Goal: Task Accomplishment & Management: Complete application form

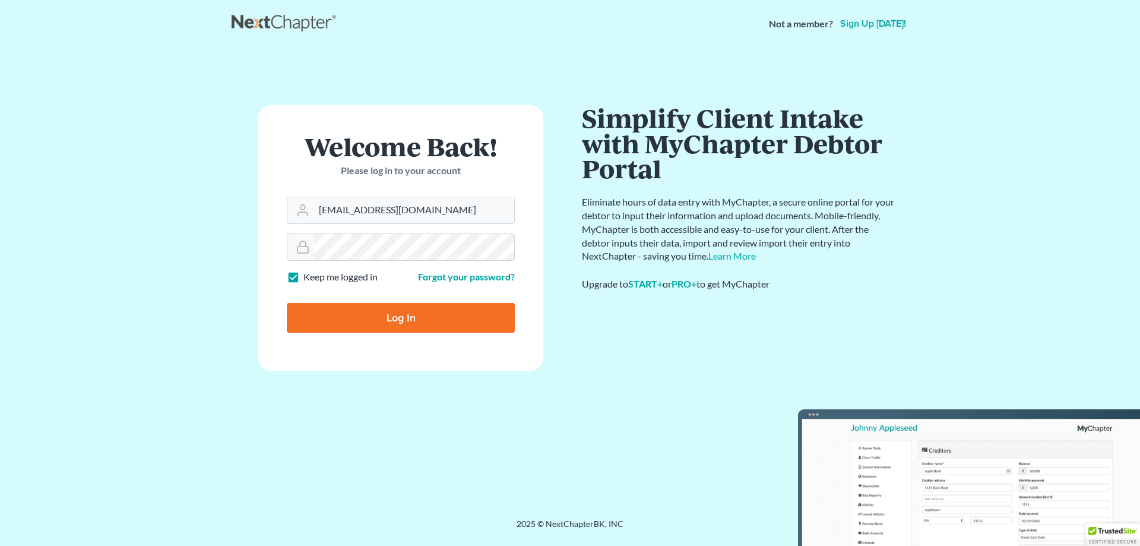
click at [338, 322] on input "Log In" at bounding box center [401, 318] width 228 height 30
type input "Thinking..."
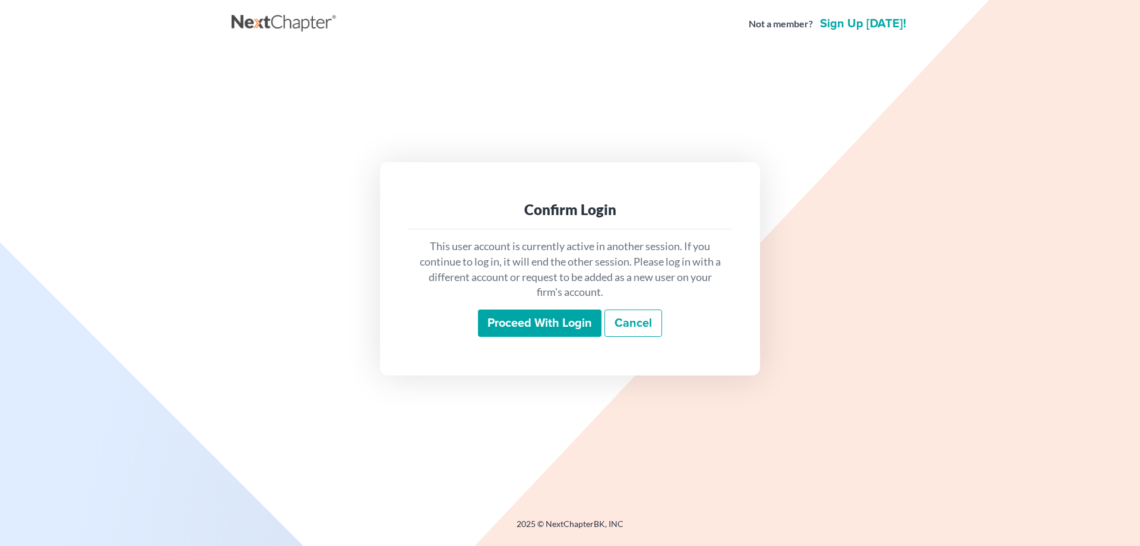
click at [564, 324] on input "Proceed with login" at bounding box center [540, 322] width 124 height 27
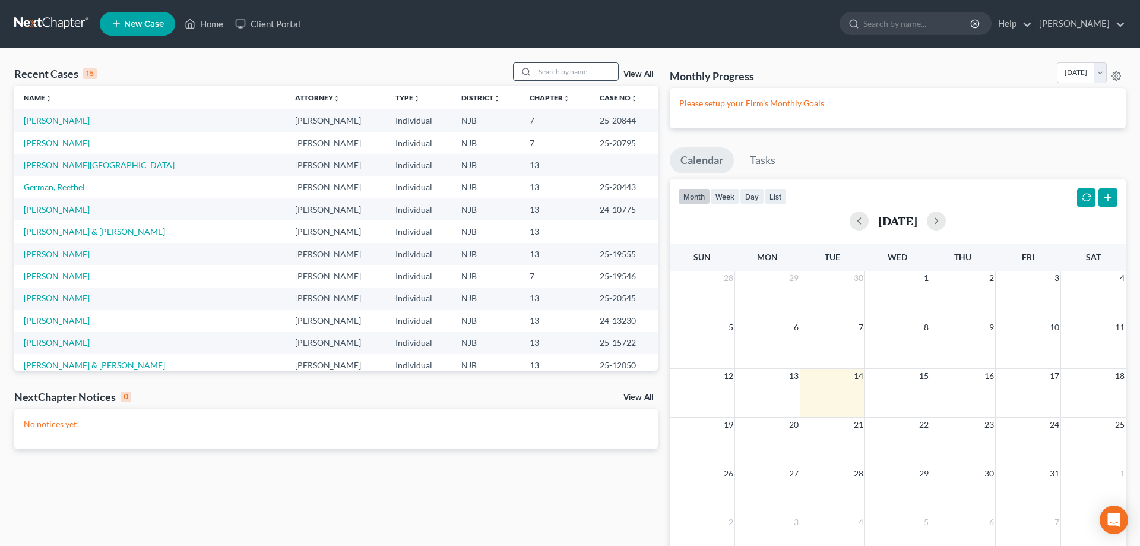
click at [542, 77] on input "search" at bounding box center [576, 71] width 83 height 17
type input "sharia"
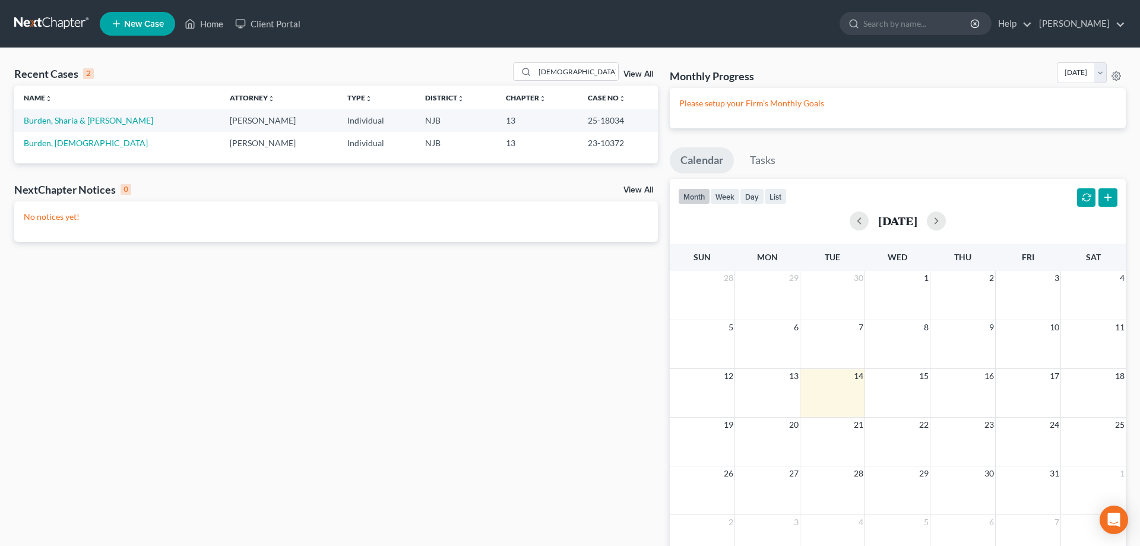
click at [65, 126] on td "Burden, Sharia & Eddie" at bounding box center [117, 120] width 206 height 22
click at [65, 122] on link "Burden, Sharia & Eddie" at bounding box center [88, 120] width 129 height 10
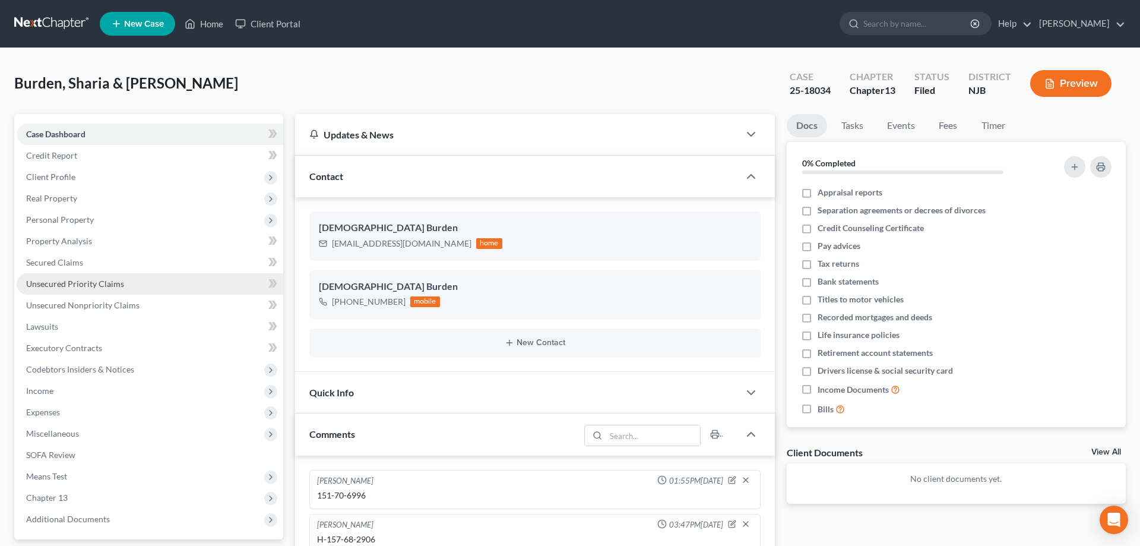
click at [82, 282] on span "Unsecured Priority Claims" at bounding box center [75, 283] width 98 height 10
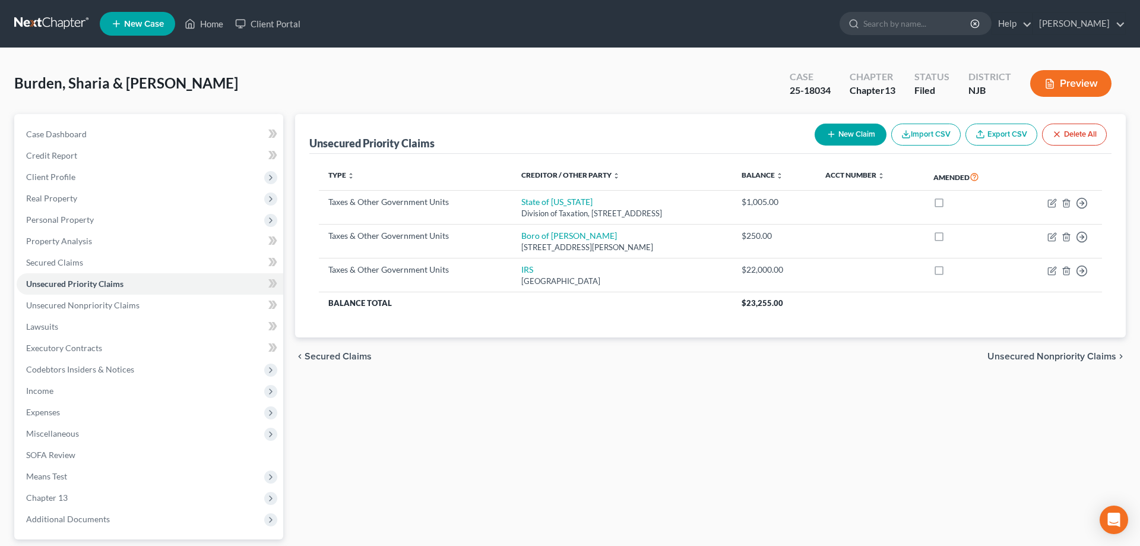
click at [844, 129] on button "New Claim" at bounding box center [851, 135] width 72 height 22
select select "2"
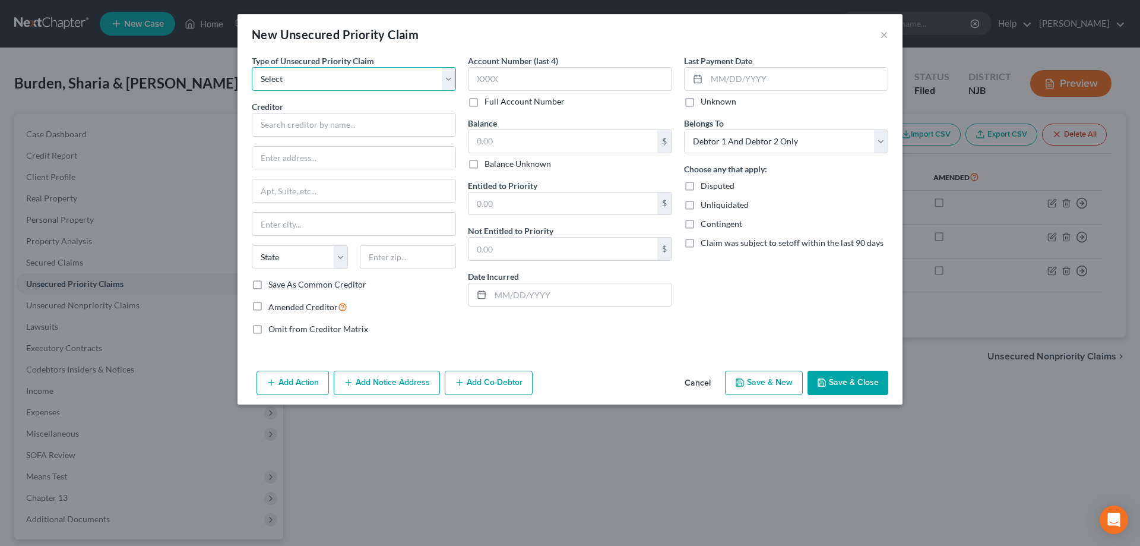
click at [252, 67] on select "Select Taxes & Other Government Units Domestic Support Obligations Extensions o…" at bounding box center [354, 79] width 204 height 24
select select "1"
click option "Domestic Support Obligations" at bounding box center [0, 0] width 0 height 0
click at [347, 120] on input "text" at bounding box center [354, 125] width 204 height 24
click at [292, 124] on input "Brenda santiago" at bounding box center [354, 125] width 204 height 24
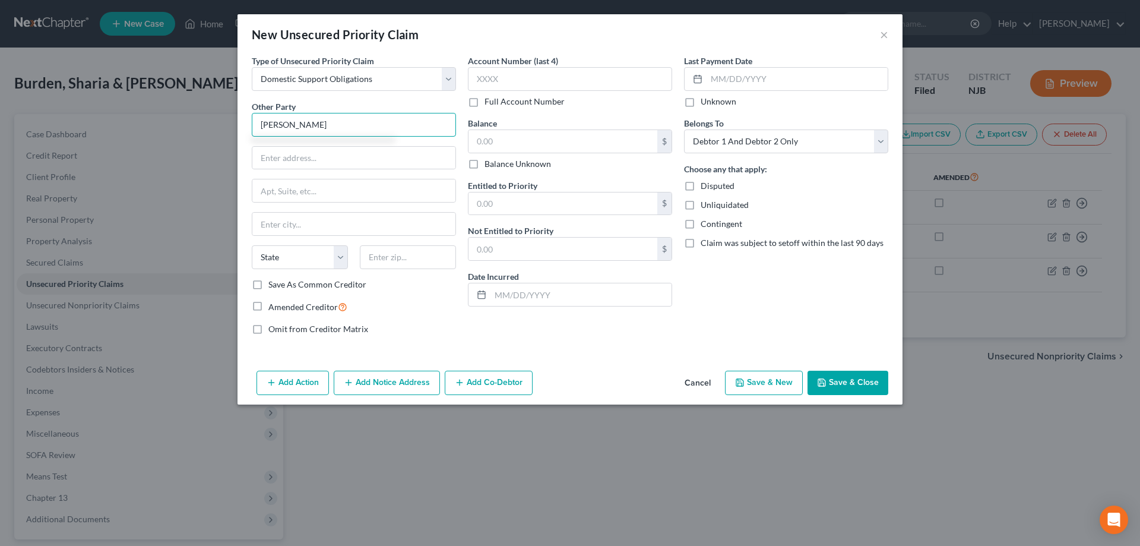
type input "Brenda Santiago"
click at [300, 153] on input "text" at bounding box center [353, 158] width 203 height 23
type input "4918 E Landis Ave"
click at [404, 263] on input "text" at bounding box center [408, 257] width 96 height 24
type input "08360"
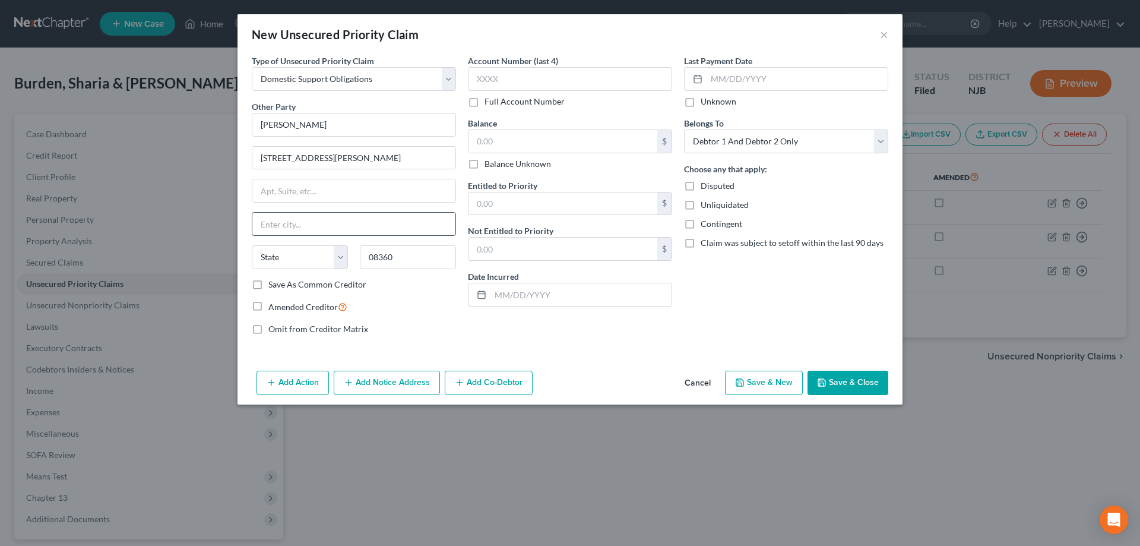
type input "Vineland"
select select "33"
click at [426, 229] on input "Vineland" at bounding box center [353, 224] width 203 height 23
click at [485, 104] on label "Full Account Number" at bounding box center [525, 102] width 80 height 12
click at [489, 103] on input "Full Account Number" at bounding box center [493, 100] width 8 height 8
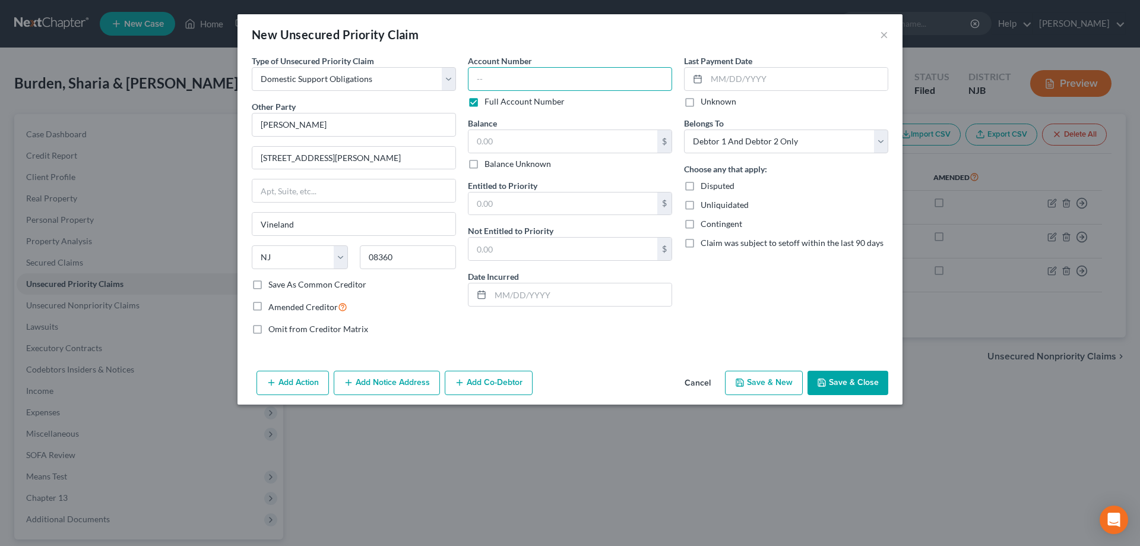
click at [512, 80] on input "text" at bounding box center [570, 79] width 204 height 24
type input "CS91486277A"
click at [868, 387] on button "Save & Close" at bounding box center [848, 383] width 81 height 25
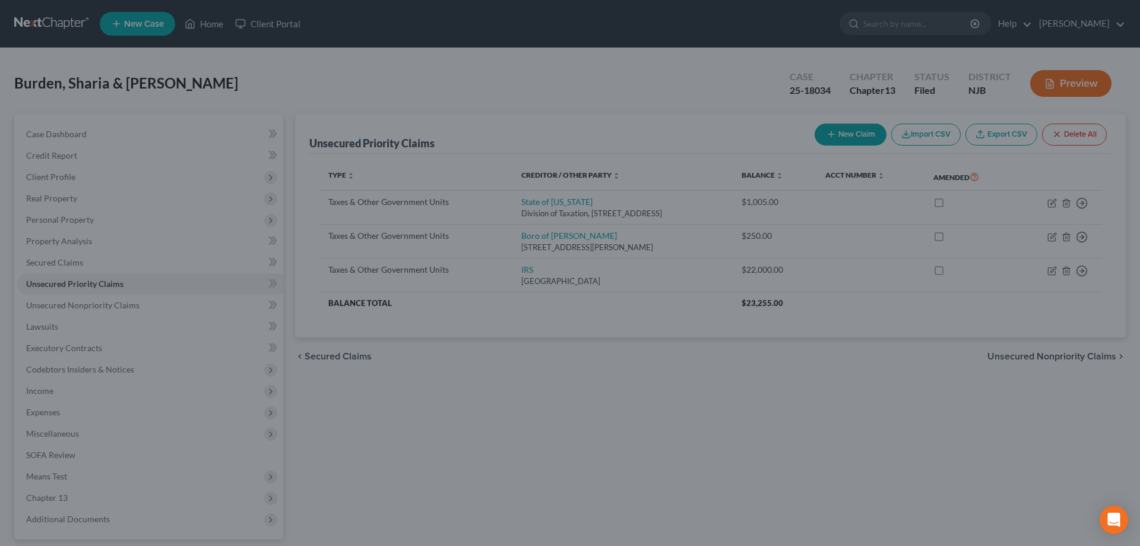
type input "0.00"
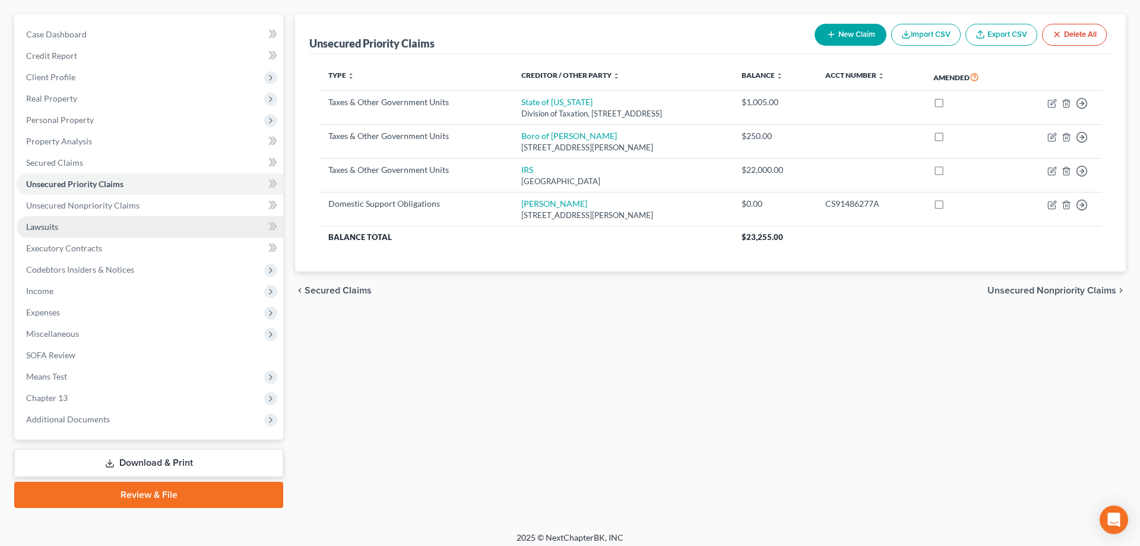
scroll to position [106, 0]
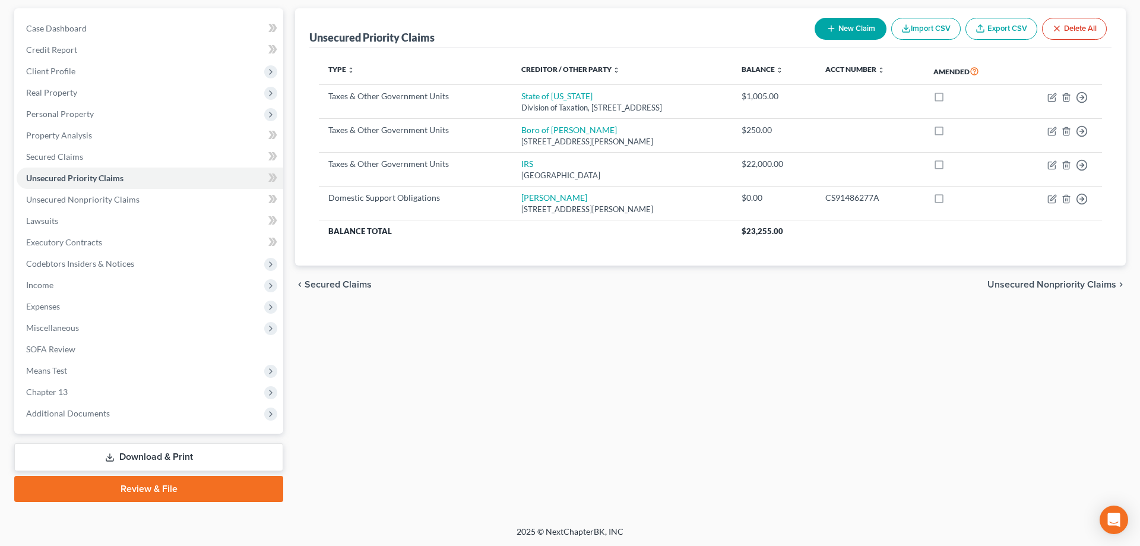
click at [159, 453] on link "Download & Print" at bounding box center [148, 457] width 269 height 28
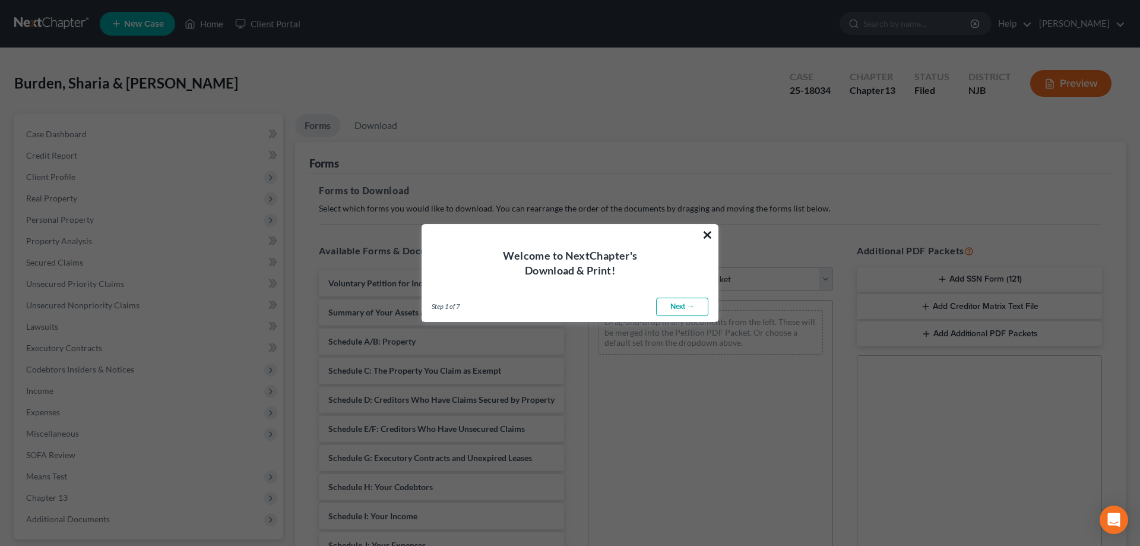
click at [707, 232] on button "×" at bounding box center [707, 234] width 11 height 19
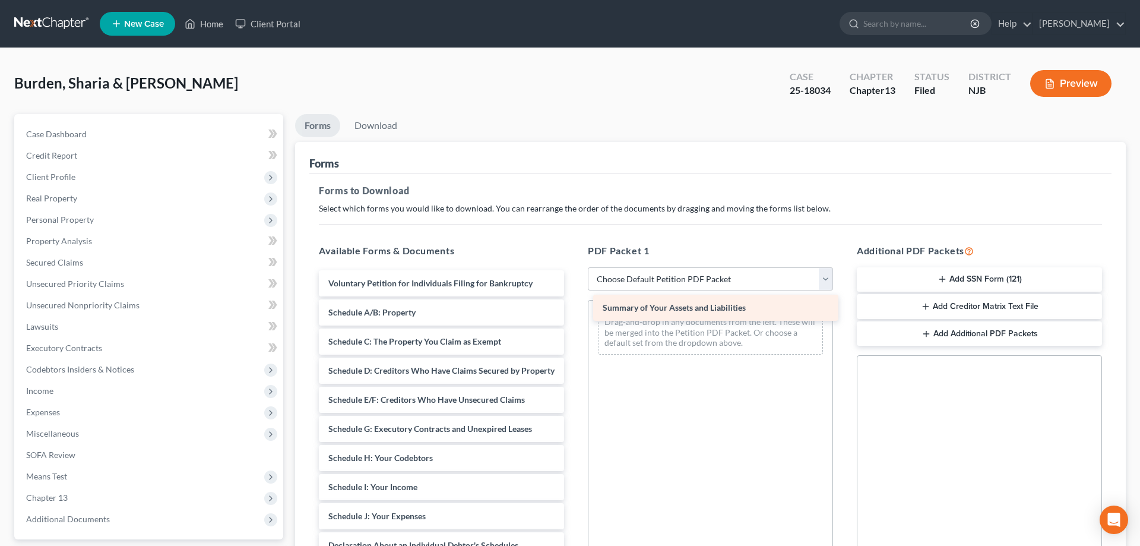
drag, startPoint x: 444, startPoint y: 311, endPoint x: 718, endPoint y: 306, distance: 274.4
click at [574, 306] on div "Summary of Your Assets and Liabilities Voluntary Petition for Individuals Filin…" at bounding box center [441, 513] width 264 height 486
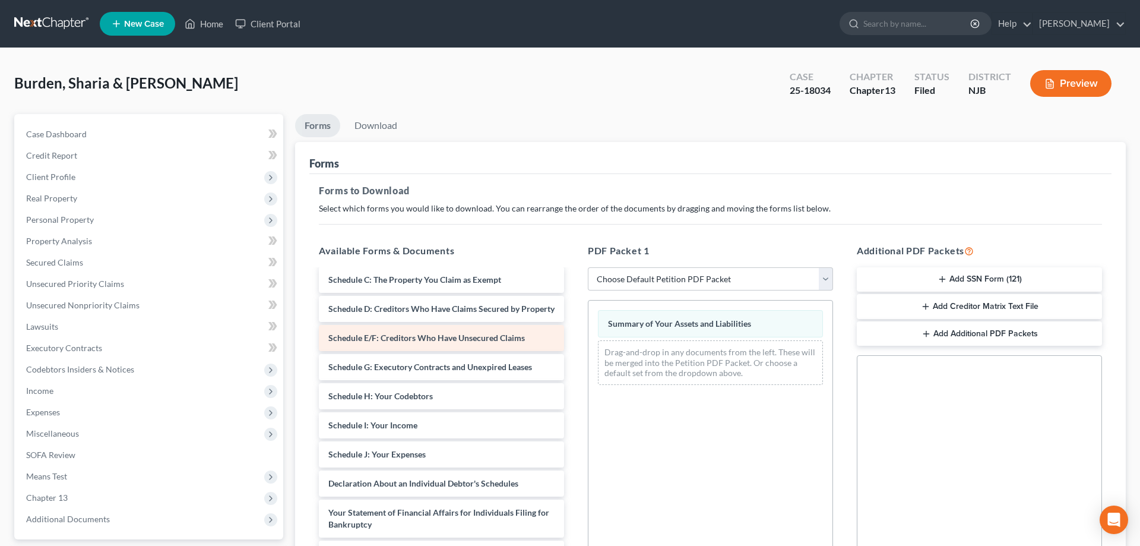
scroll to position [61, 0]
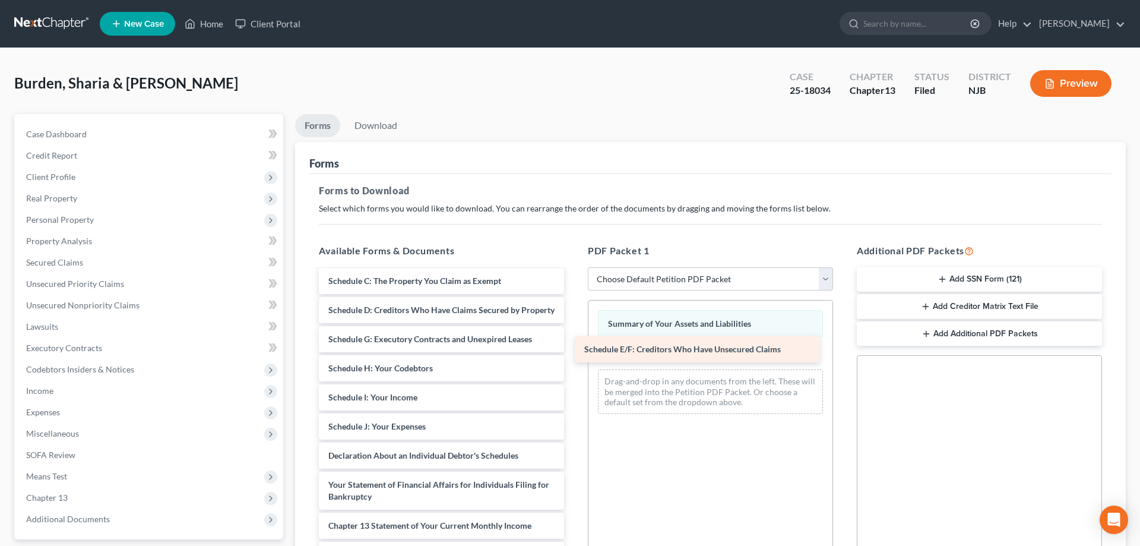
drag, startPoint x: 416, startPoint y: 337, endPoint x: 672, endPoint y: 348, distance: 256.2
click at [574, 348] on div "Schedule E/F: Creditors Who Have Unsecured Claims Voluntary Petition for Indivi…" at bounding box center [441, 438] width 264 height 457
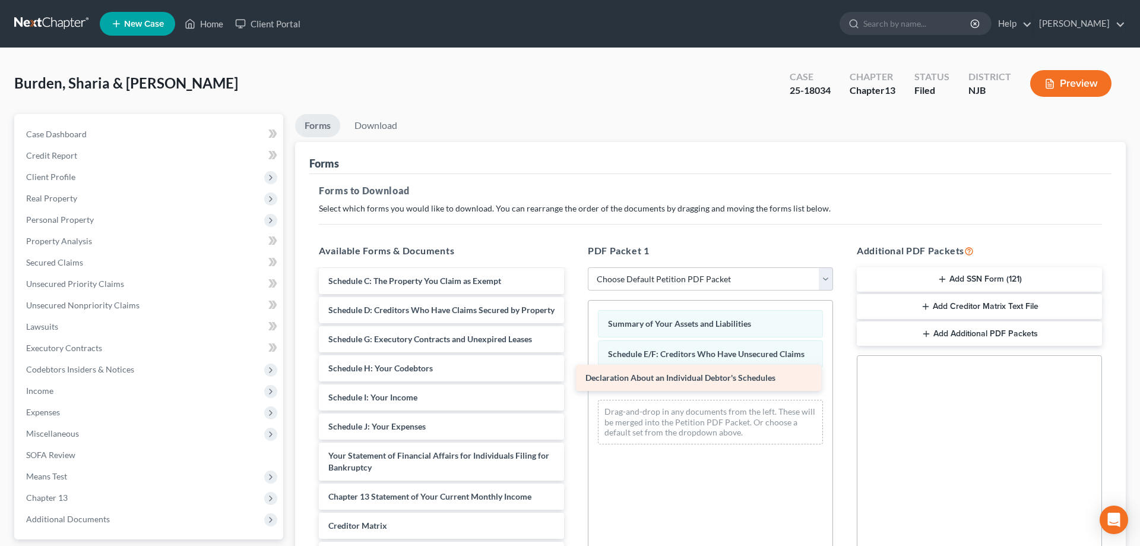
drag, startPoint x: 443, startPoint y: 452, endPoint x: 700, endPoint y: 375, distance: 268.5
click at [574, 375] on div "Declaration About an Individual Debtor's Schedules Voluntary Petition for Indiv…" at bounding box center [441, 424] width 264 height 428
click at [382, 128] on link "Download" at bounding box center [376, 125] width 62 height 23
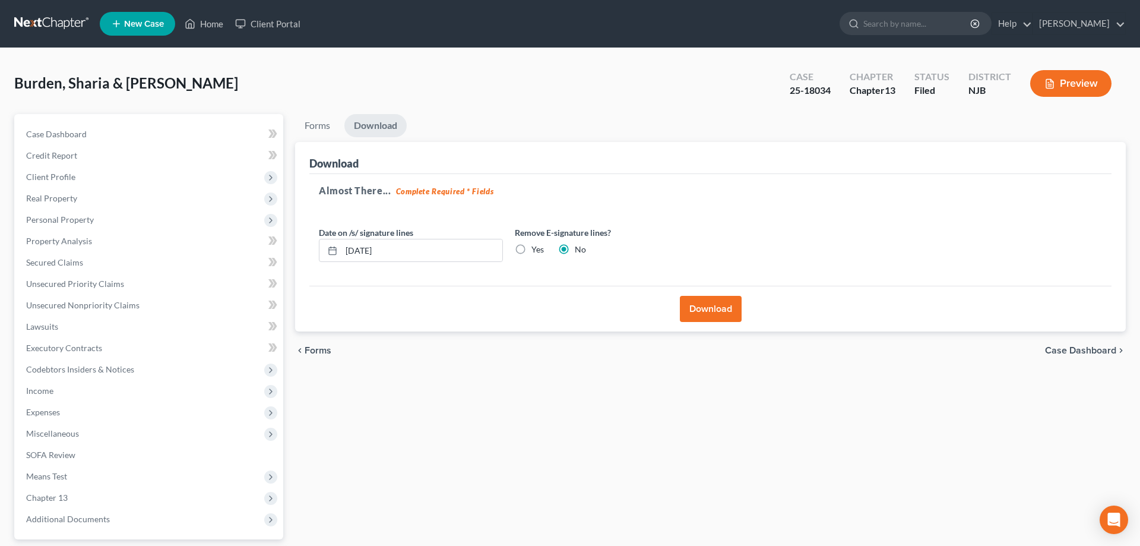
click at [716, 309] on button "Download" at bounding box center [711, 309] width 62 height 26
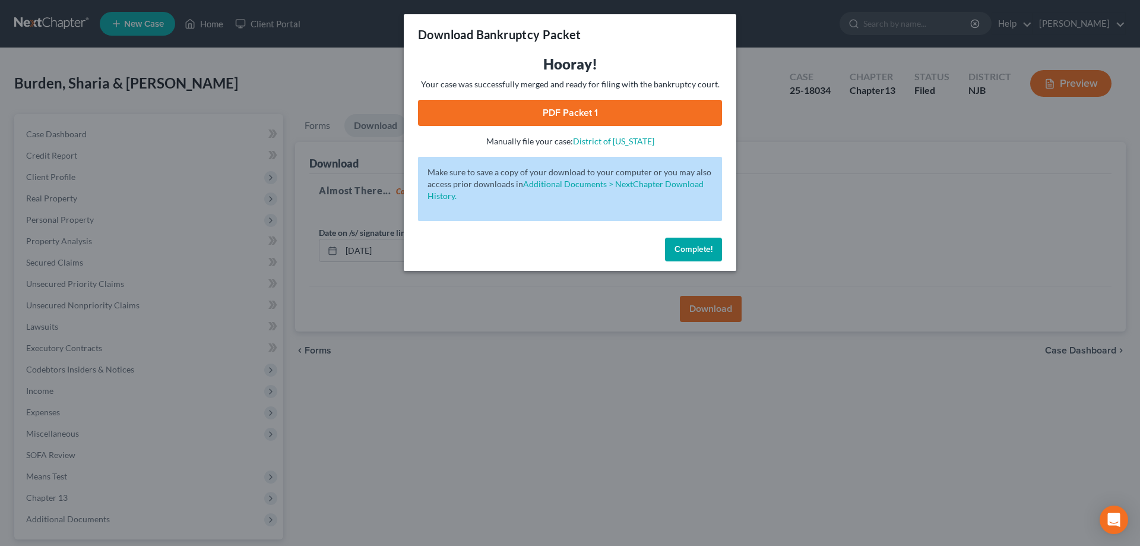
click at [566, 117] on link "PDF Packet 1" at bounding box center [570, 113] width 304 height 26
click at [713, 254] on button "Complete!" at bounding box center [693, 250] width 57 height 24
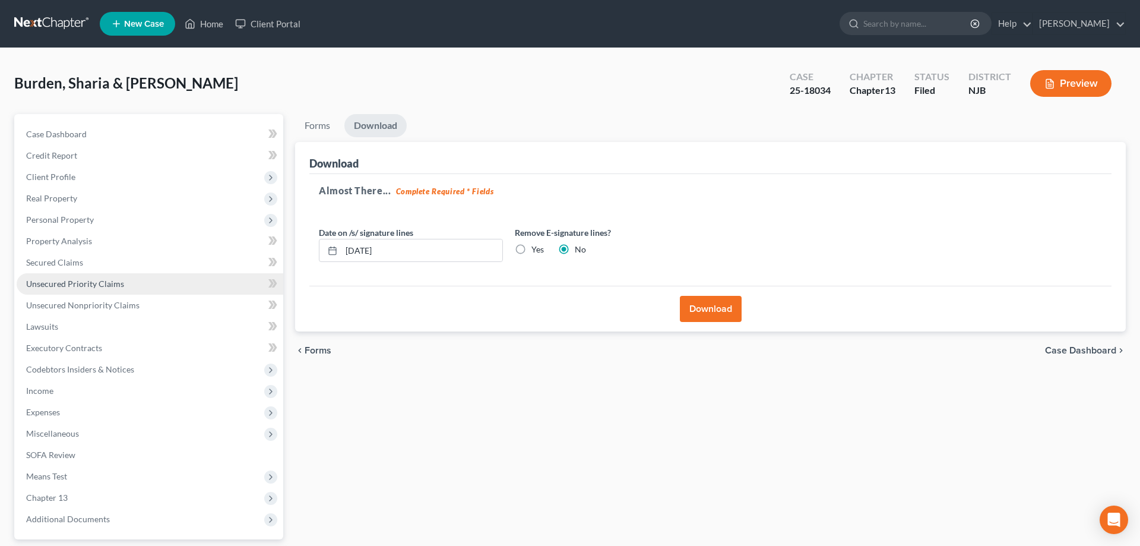
click at [88, 279] on span "Unsecured Priority Claims" at bounding box center [75, 283] width 98 height 10
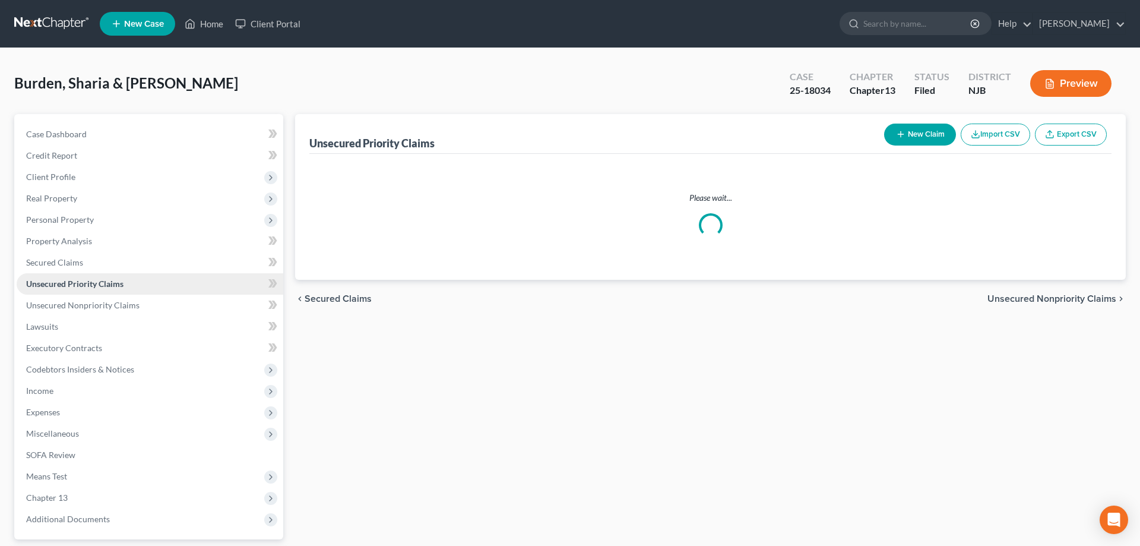
click at [88, 279] on span "Unsecured Priority Claims" at bounding box center [74, 283] width 97 height 10
